Goal: Task Accomplishment & Management: Complete application form

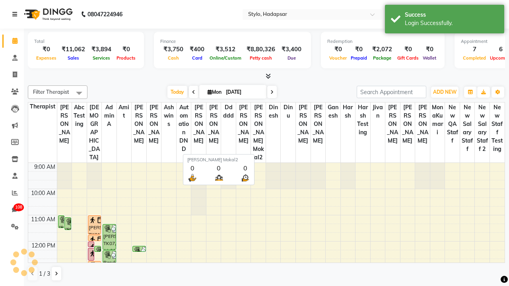
click at [16, 14] on icon at bounding box center [14, 15] width 5 height 6
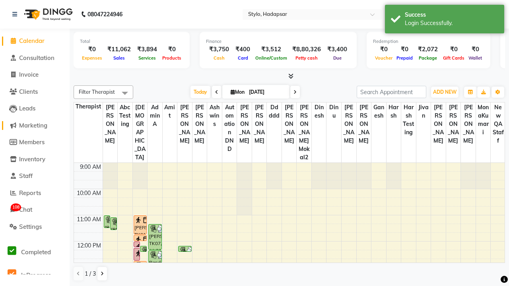
click at [35, 125] on span "Marketing" at bounding box center [33, 126] width 28 height 8
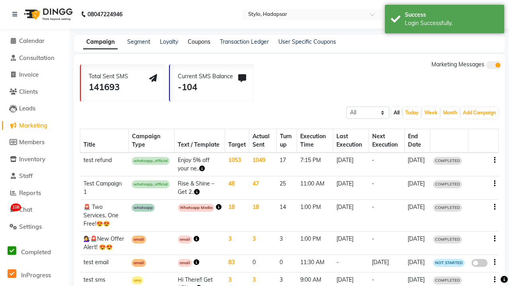
click at [198, 42] on link "Coupons" at bounding box center [199, 41] width 23 height 7
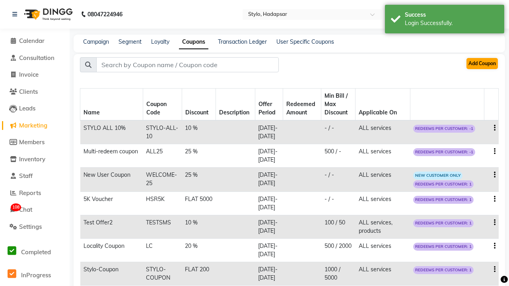
click at [482, 64] on button "Add Coupon" at bounding box center [482, 63] width 31 height 11
select select "PERCENTAGE"
select select "ALL"
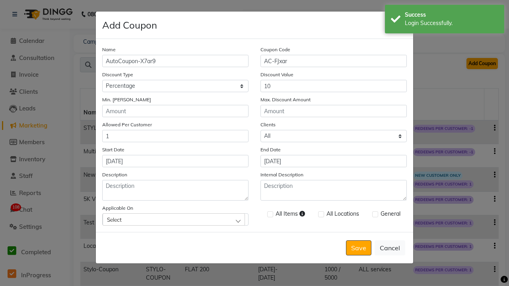
type input "10"
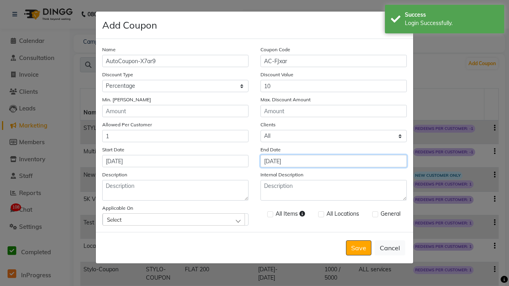
type input "[DATE]"
click at [175, 220] on div "Select" at bounding box center [174, 220] width 142 height 12
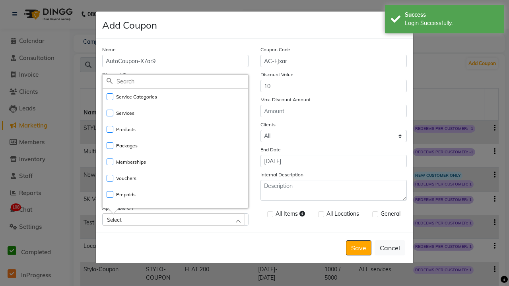
click at [175, 113] on li "Services" at bounding box center [176, 113] width 146 height 16
checkbox input "true"
click at [270, 215] on label at bounding box center [270, 215] width 6 height 6
click at [270, 215] on input "checkbox" at bounding box center [269, 214] width 5 height 5
checkbox input "true"
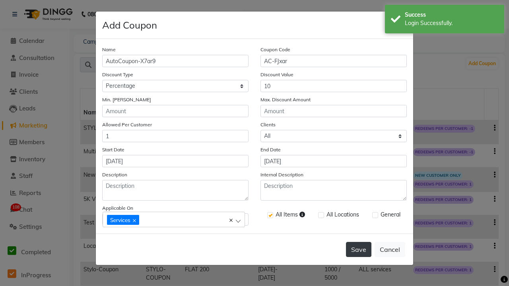
click at [375, 215] on label at bounding box center [375, 215] width 6 height 6
click at [375, 215] on input "checkbox" at bounding box center [374, 215] width 5 height 5
checkbox input "true"
click at [359, 249] on button "Save" at bounding box center [358, 249] width 25 height 15
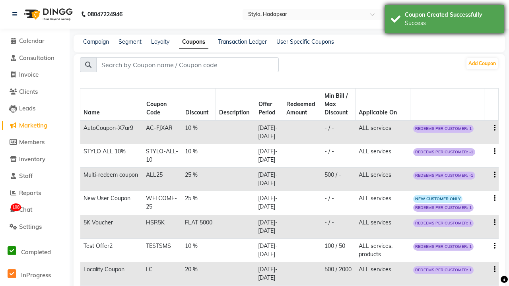
click at [445, 20] on div "Success" at bounding box center [451, 23] width 93 height 8
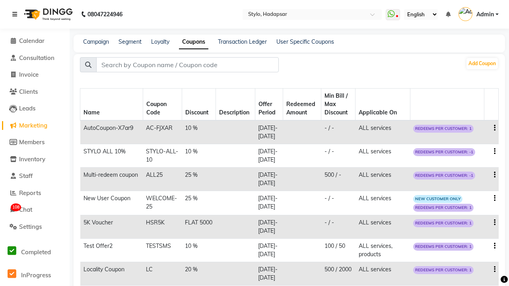
click at [16, 14] on icon at bounding box center [14, 15] width 5 height 6
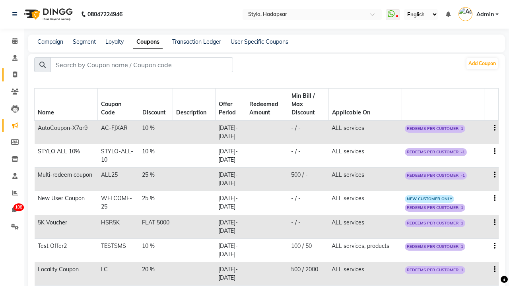
click at [12, 75] on span at bounding box center [15, 74] width 14 height 9
select select "service"
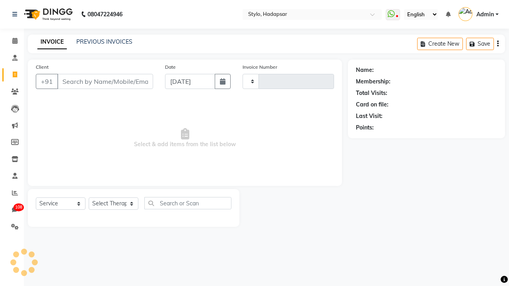
type input "Qa Dnd2"
select select "157"
type input "755"
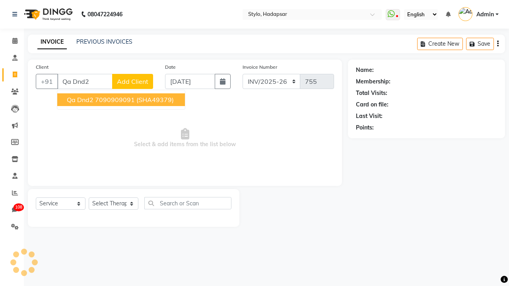
click at [121, 100] on ngb-highlight "7090909091" at bounding box center [115, 100] width 40 height 8
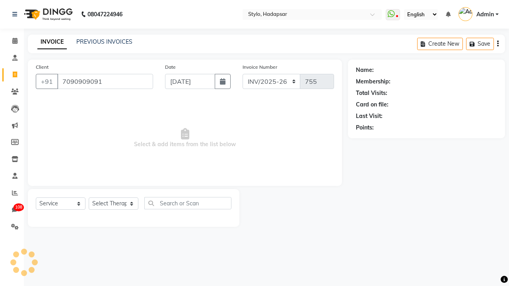
type input "7090909091"
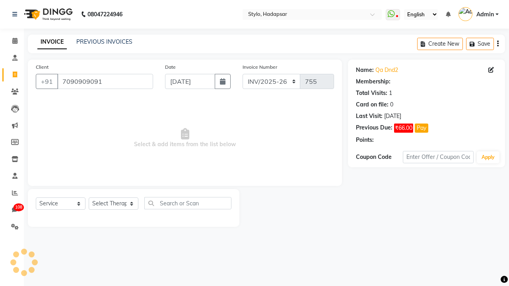
select select "1: Object"
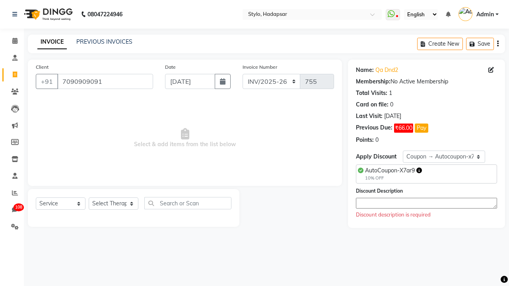
select select "267"
select select "Z73944"
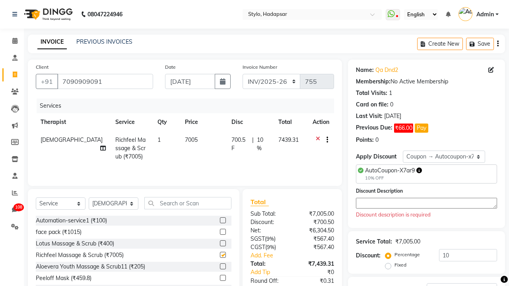
scroll to position [91, 0]
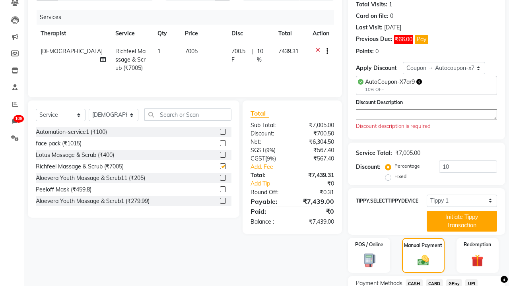
click at [414, 282] on span "CASH" at bounding box center [414, 284] width 17 height 9
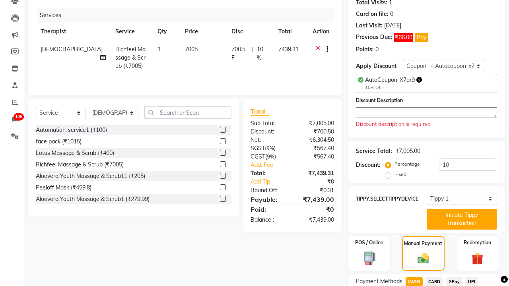
checkbox input "false"
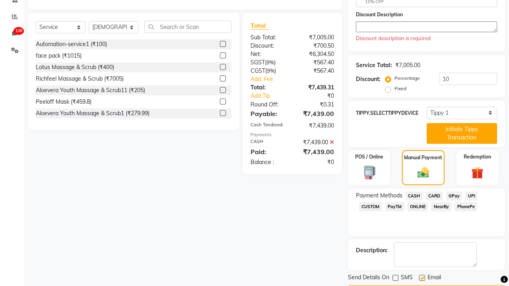
click at [422, 278] on label at bounding box center [422, 278] width 6 height 6
click at [422, 278] on input "checkbox" at bounding box center [421, 278] width 5 height 5
checkbox input "false"
click at [0, 0] on link "Sign out" at bounding box center [0, 0] width 0 height 0
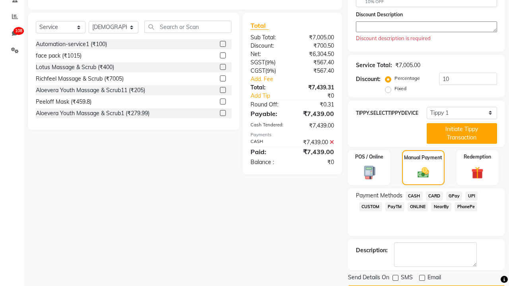
scroll to position [0, 0]
